Goal: Task Accomplishment & Management: Complete application form

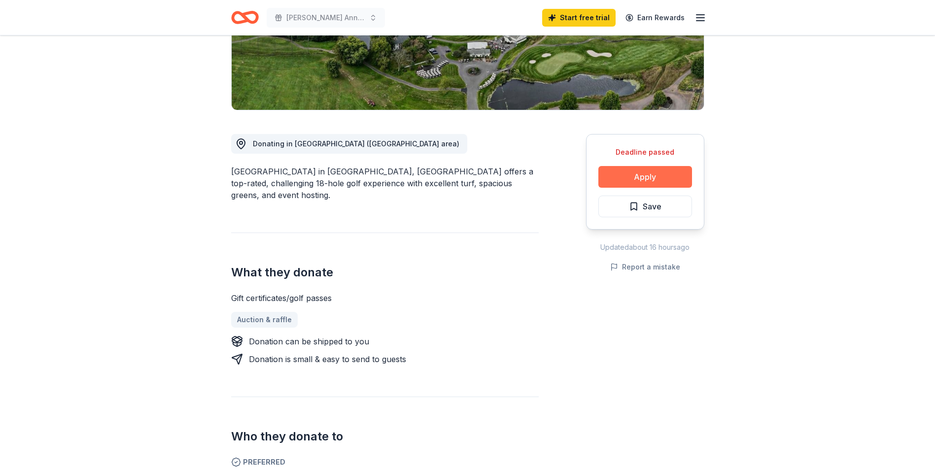
scroll to position [197, 0]
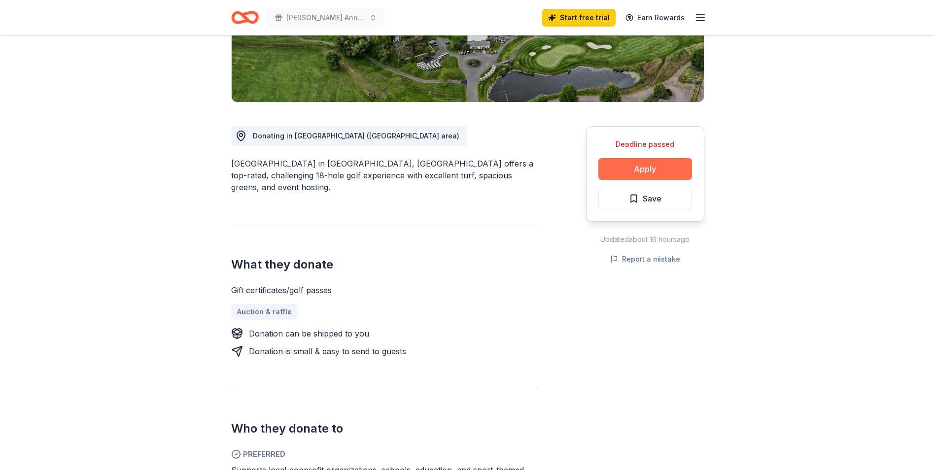
click at [643, 173] on button "Apply" at bounding box center [645, 169] width 94 height 22
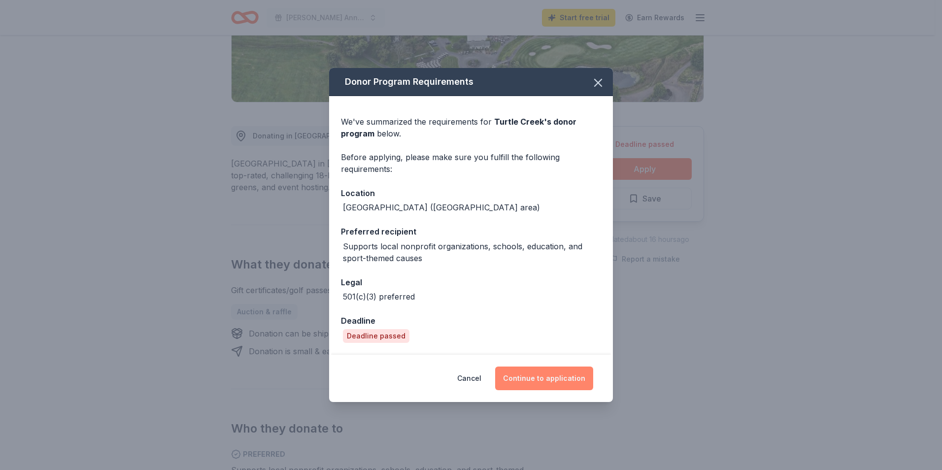
click at [547, 381] on button "Continue to application" at bounding box center [544, 379] width 98 height 24
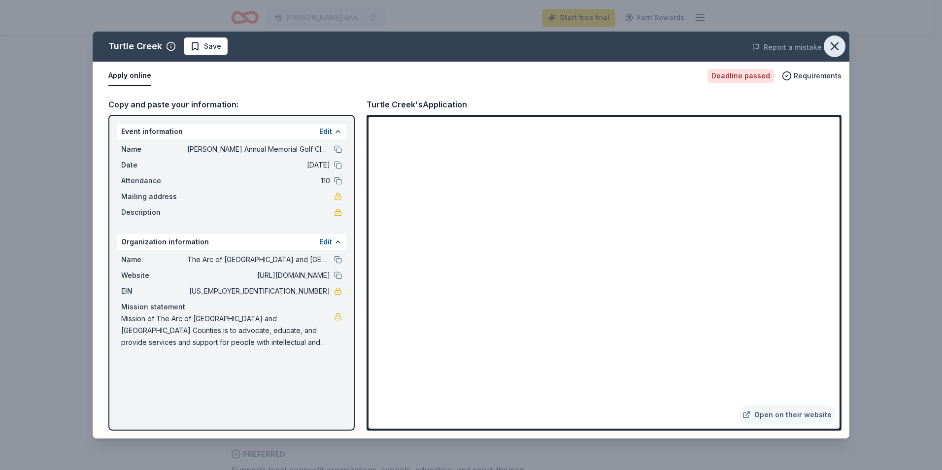
click at [833, 50] on icon "button" at bounding box center [835, 46] width 14 height 14
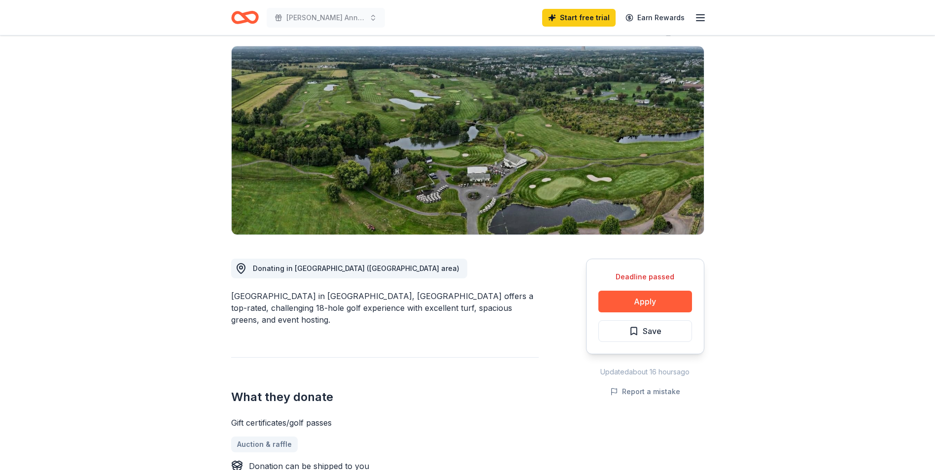
scroll to position [0, 0]
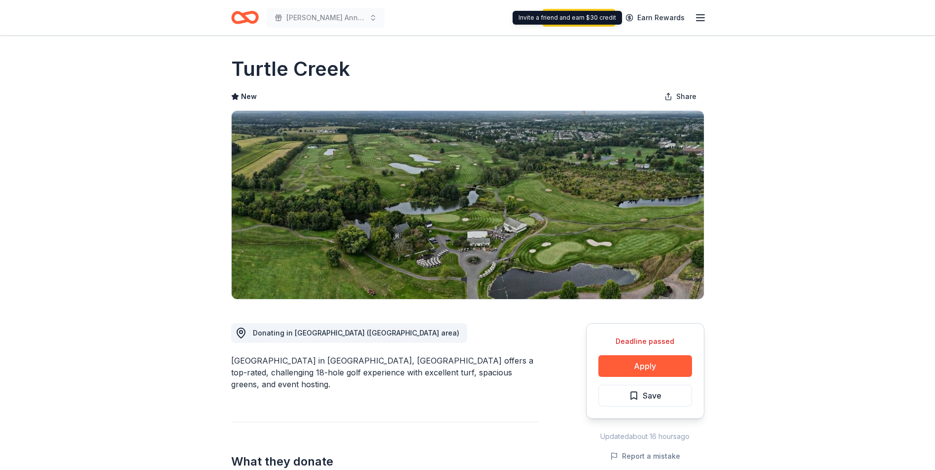
click at [706, 15] on icon "button" at bounding box center [700, 18] width 12 height 12
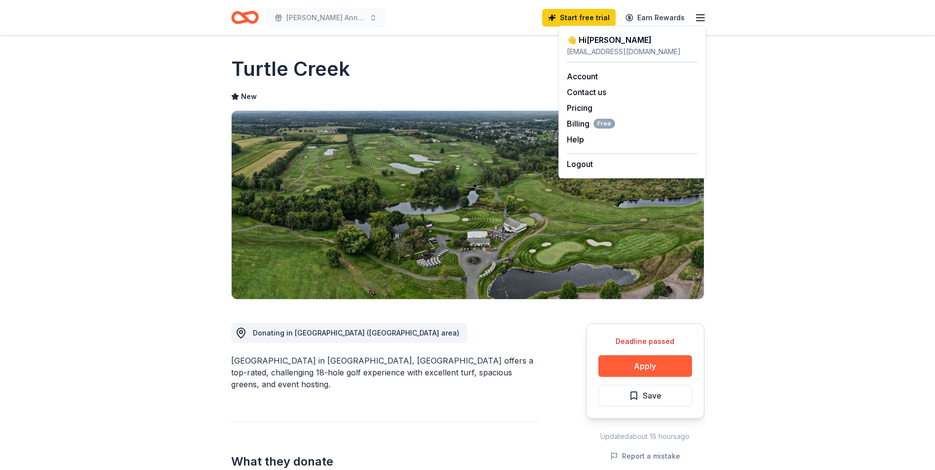
click at [241, 19] on icon "Home" at bounding box center [245, 17] width 28 height 23
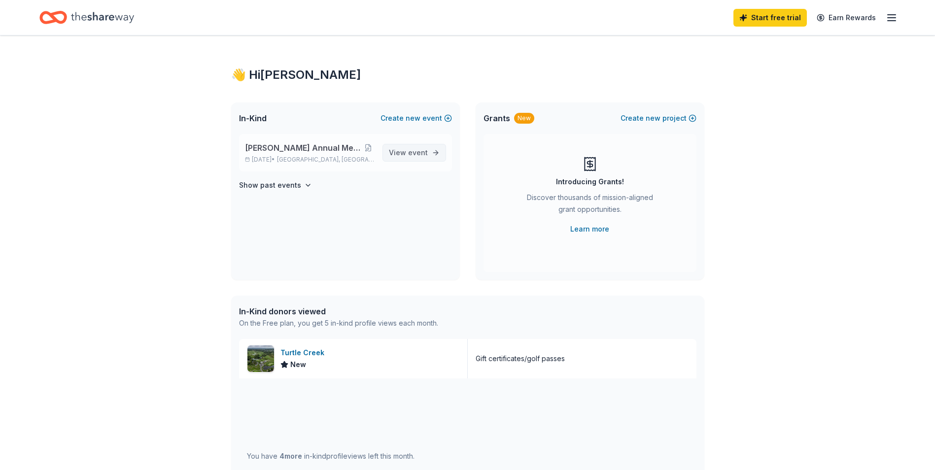
click at [419, 157] on span "View event" at bounding box center [408, 153] width 39 height 12
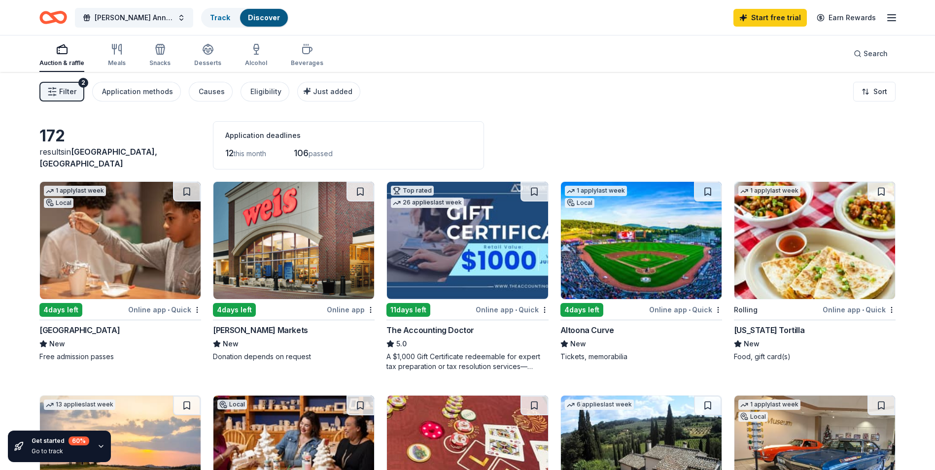
click at [69, 88] on span "Filter" at bounding box center [67, 92] width 17 height 12
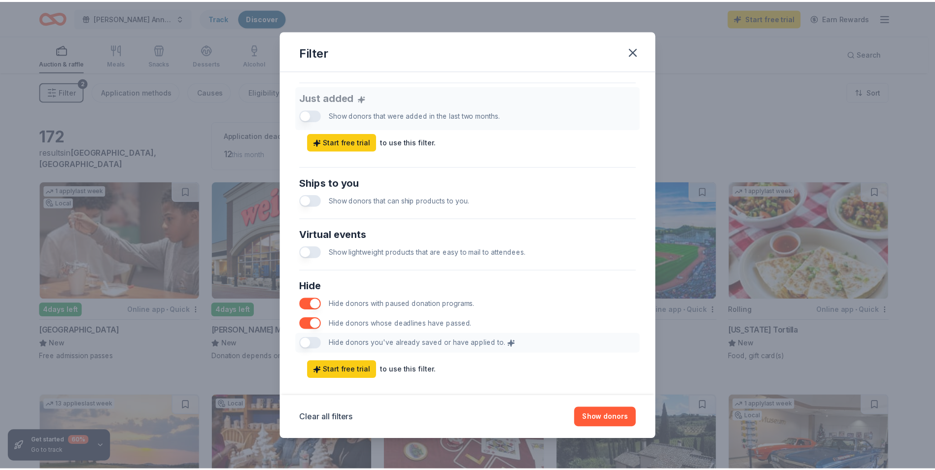
scroll to position [391, 0]
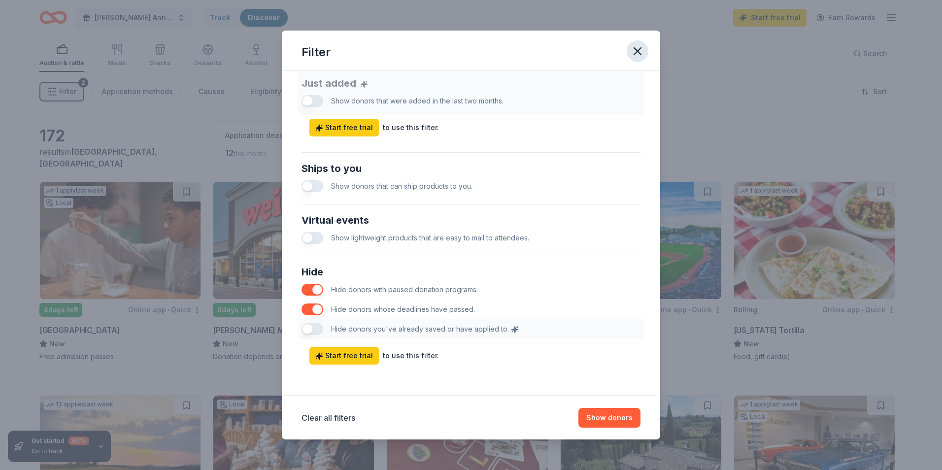
click at [640, 49] on icon "button" at bounding box center [637, 51] width 7 height 7
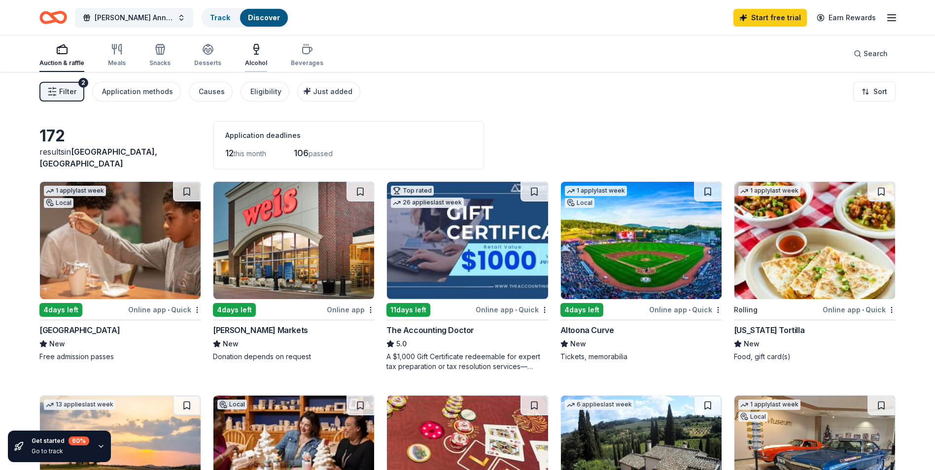
click at [255, 57] on div "Alcohol" at bounding box center [256, 55] width 22 height 24
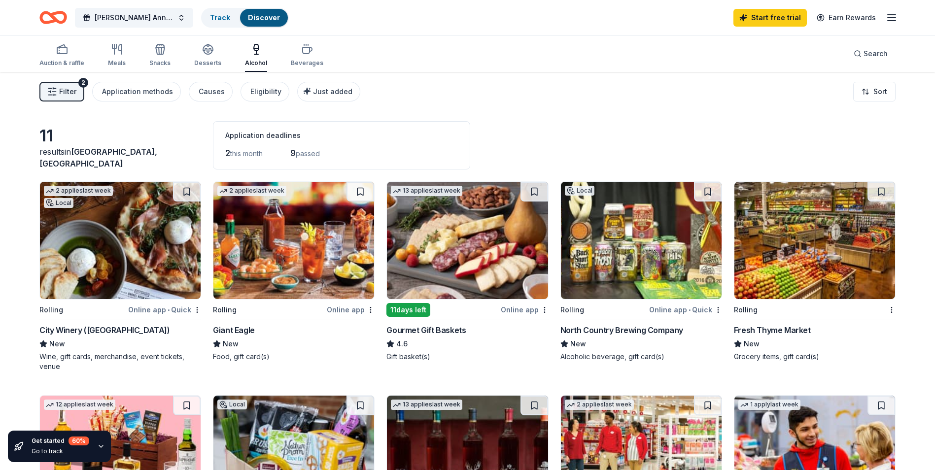
click at [134, 291] on img at bounding box center [120, 240] width 161 height 117
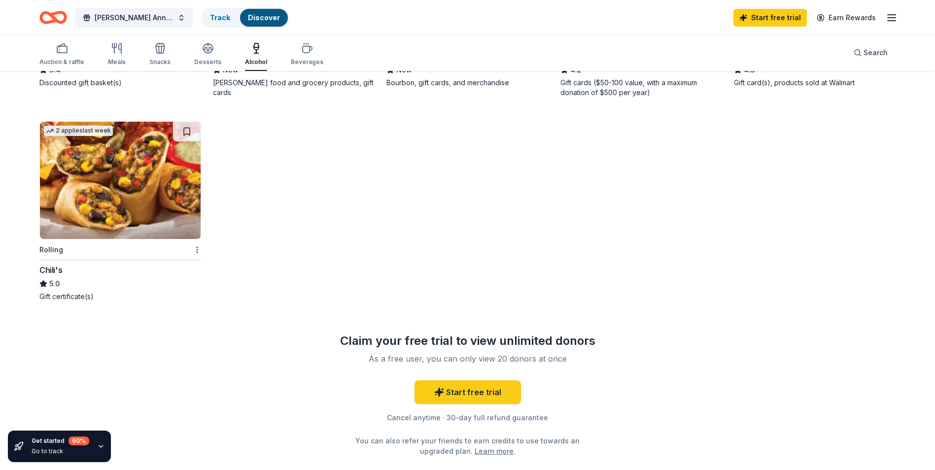
scroll to position [493, 0]
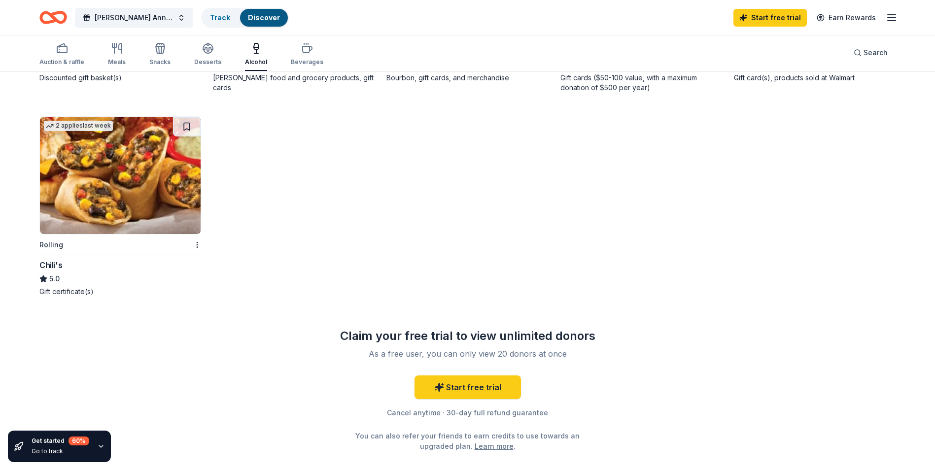
click at [101, 220] on img at bounding box center [120, 175] width 161 height 117
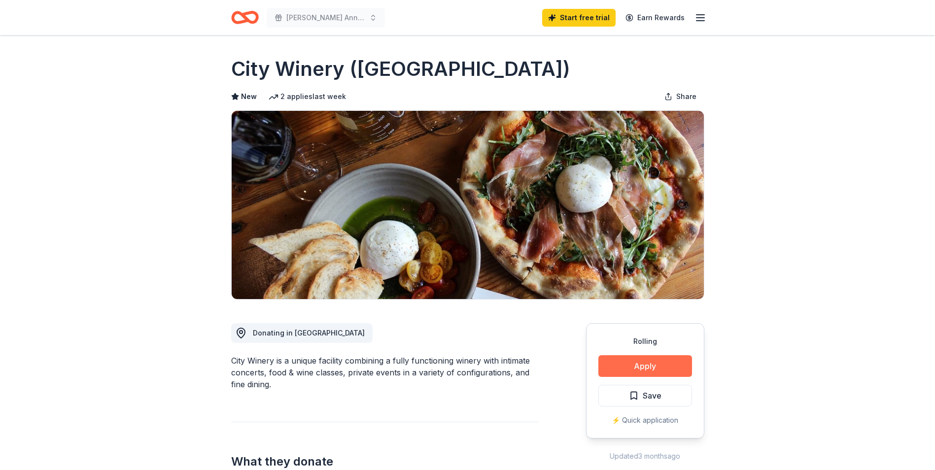
click at [633, 364] on button "Apply" at bounding box center [645, 366] width 94 height 22
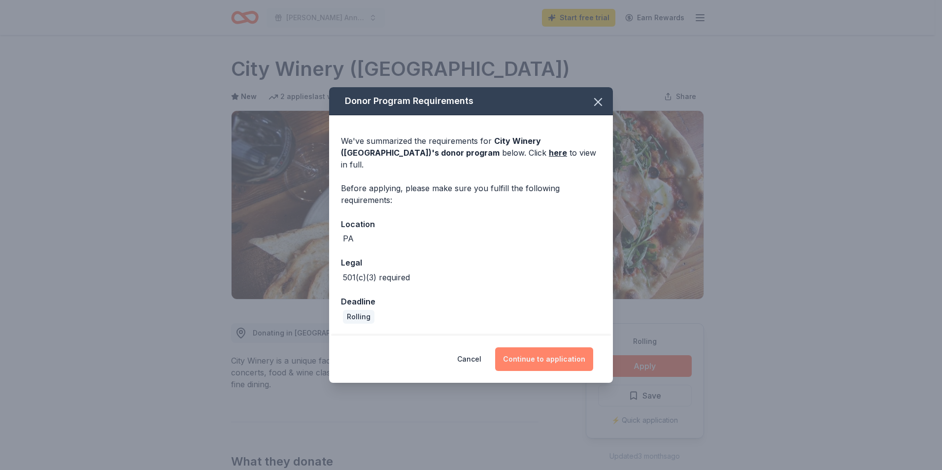
click at [545, 355] on button "Continue to application" at bounding box center [544, 359] width 98 height 24
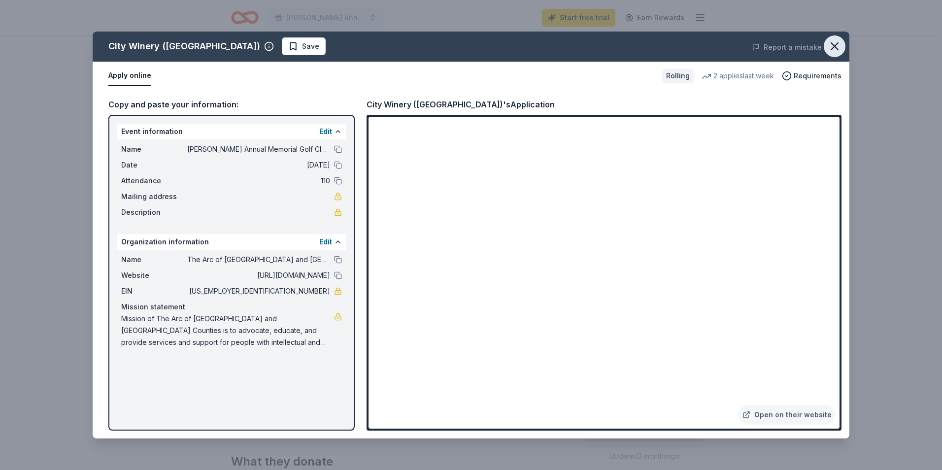
click at [840, 44] on icon "button" at bounding box center [835, 46] width 14 height 14
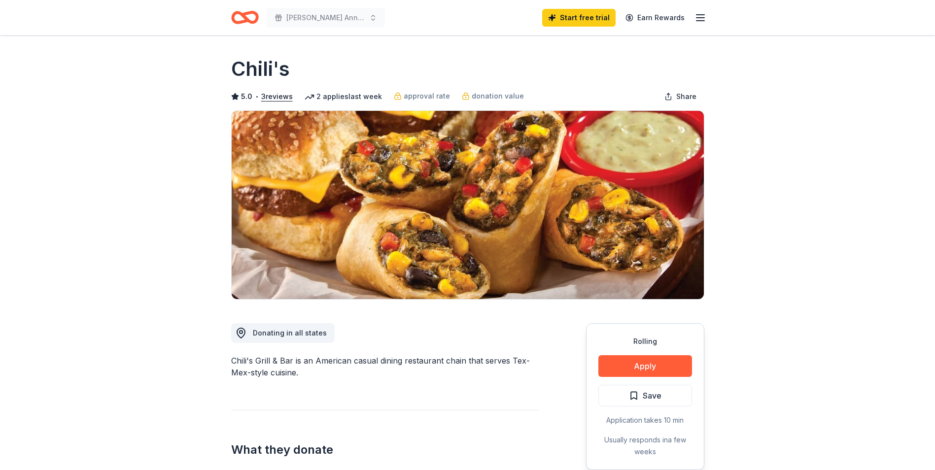
scroll to position [99, 0]
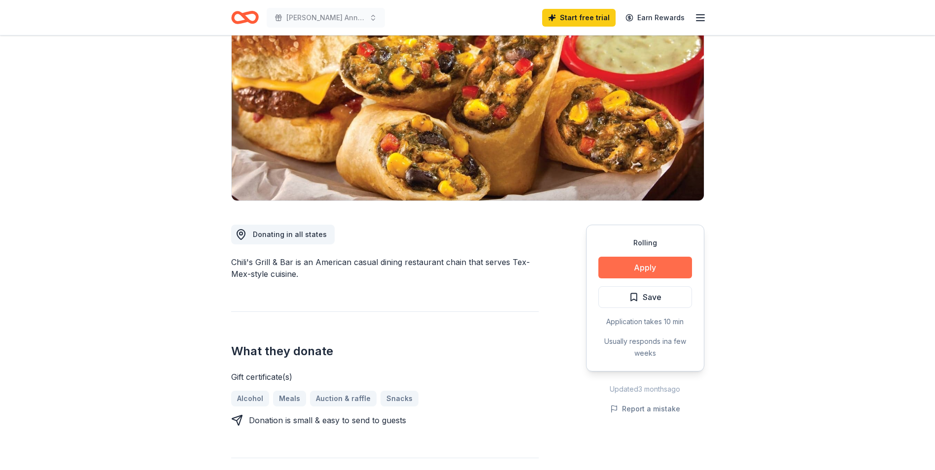
click at [643, 263] on button "Apply" at bounding box center [645, 268] width 94 height 22
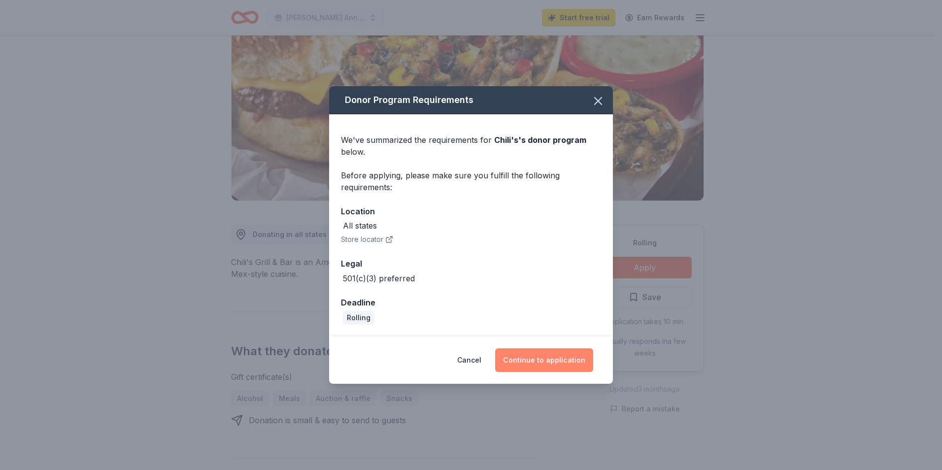
click at [546, 360] on button "Continue to application" at bounding box center [544, 360] width 98 height 24
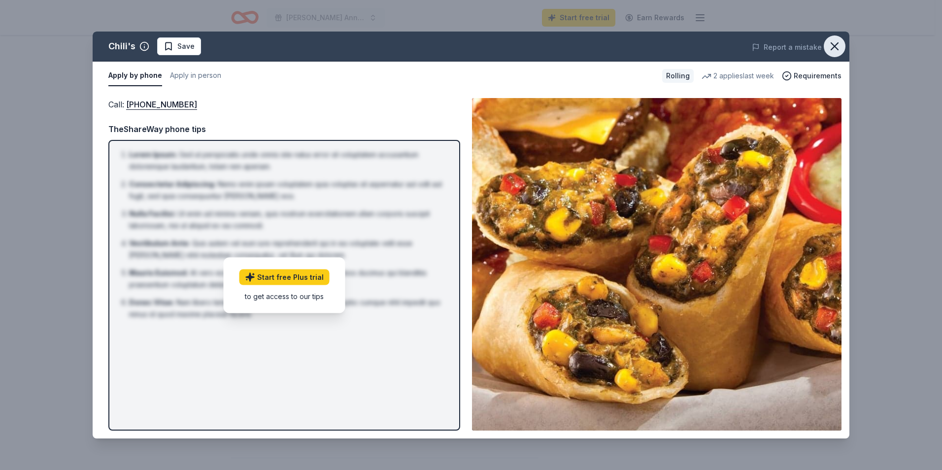
click at [834, 44] on icon "button" at bounding box center [835, 46] width 14 height 14
